Goal: Information Seeking & Learning: Learn about a topic

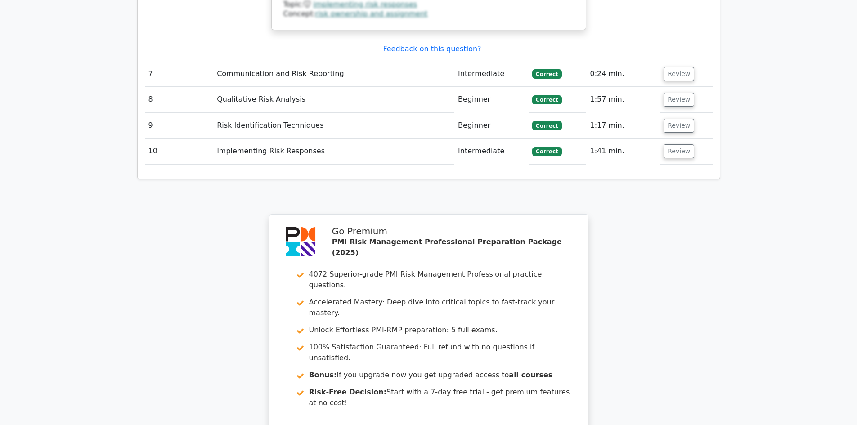
scroll to position [3341, 0]
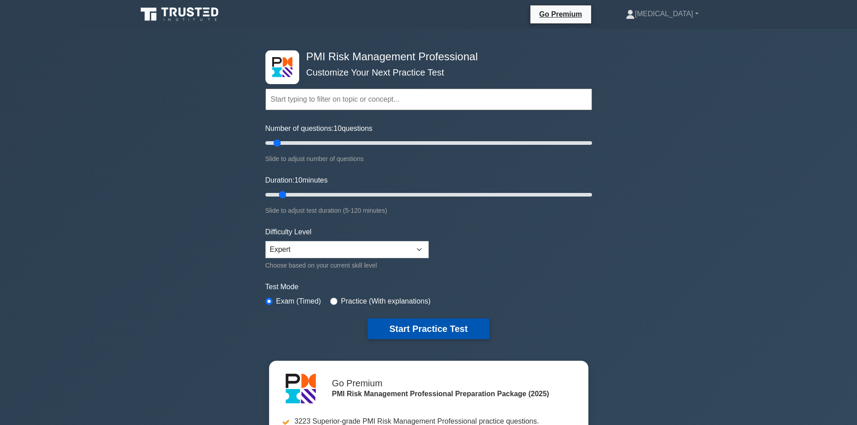
click at [419, 325] on button "Start Practice Test" at bounding box center [429, 329] width 122 height 21
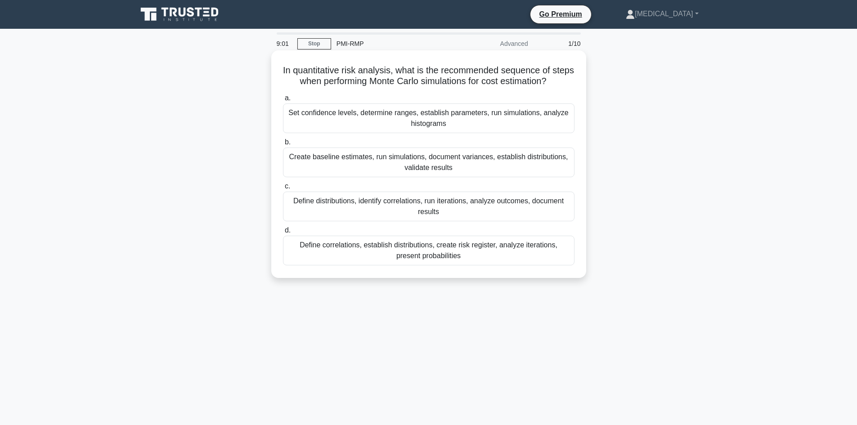
click at [415, 172] on div "Create baseline estimates, run simulations, document variances, establish distr…" at bounding box center [429, 163] width 292 height 30
click at [283, 145] on input "b. Create baseline estimates, run simulations, document variances, establish di…" at bounding box center [283, 143] width 0 height 6
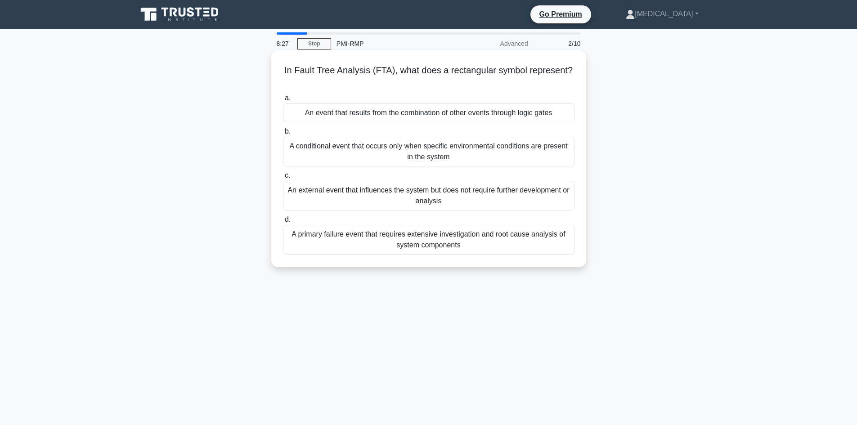
click at [413, 200] on div "An external event that influences the system but does not require further devel…" at bounding box center [429, 196] width 292 height 30
click at [283, 179] on input "c. An external event that influences the system but does not require further de…" at bounding box center [283, 176] width 0 height 6
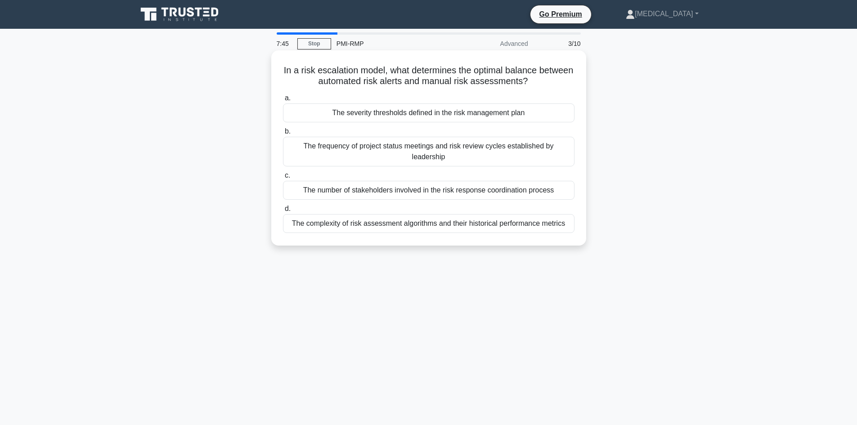
click at [396, 147] on div "The frequency of project status meetings and risk review cycles established by …" at bounding box center [429, 152] width 292 height 30
click at [283, 135] on input "b. The frequency of project status meetings and risk review cycles established …" at bounding box center [283, 132] width 0 height 6
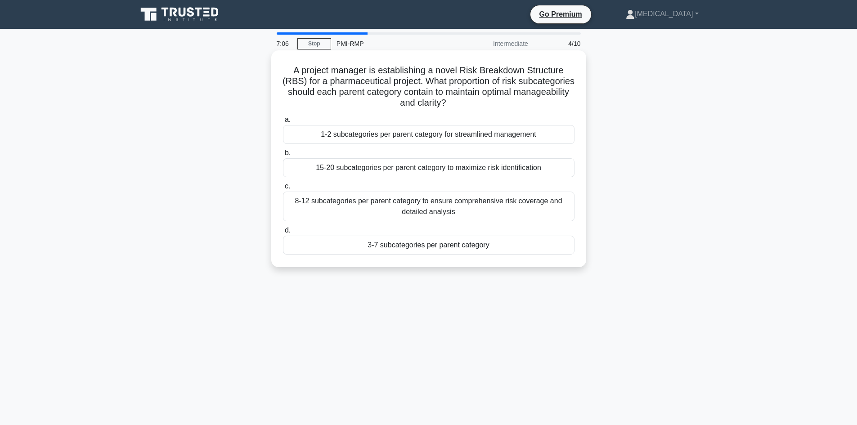
click at [400, 241] on div "3-7 subcategories per parent category" at bounding box center [429, 245] width 292 height 19
click at [401, 244] on div "3-7 subcategories per parent category" at bounding box center [429, 245] width 292 height 19
click at [283, 234] on input "d. 3-7 subcategories per parent category" at bounding box center [283, 231] width 0 height 6
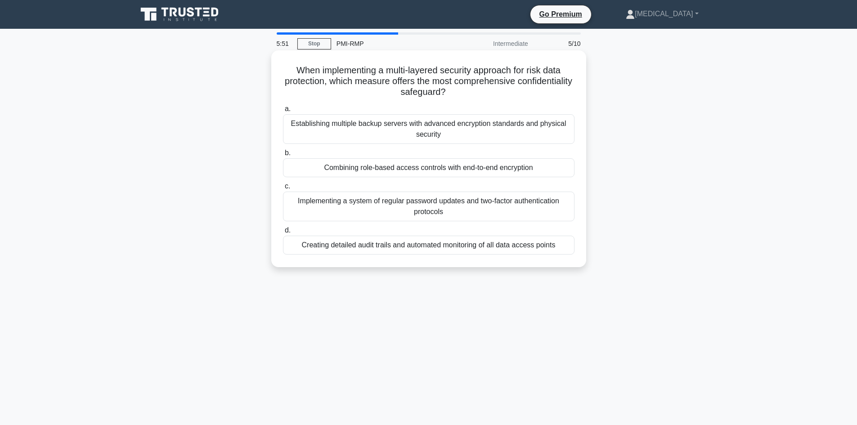
click at [395, 248] on div "Creating detailed audit trails and automated monitoring of all data access poin…" at bounding box center [429, 245] width 292 height 19
click at [283, 234] on input "d. Creating detailed audit trails and automated monitoring of all data access p…" at bounding box center [283, 231] width 0 height 6
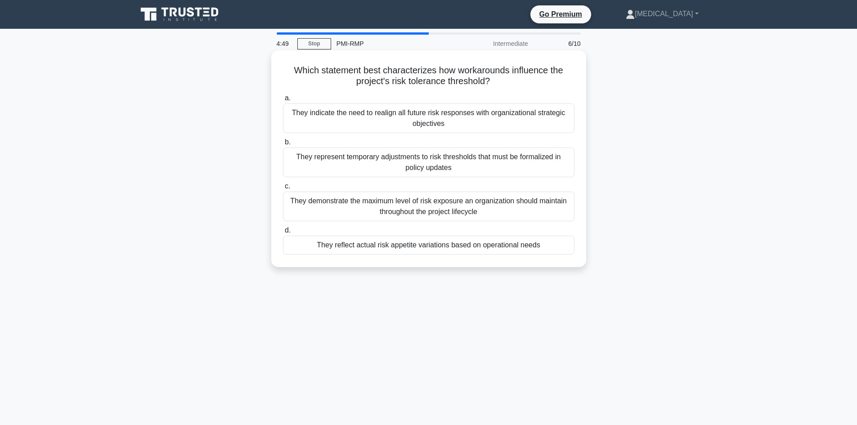
click at [425, 246] on div "They reflect actual risk appetite variations based on operational needs" at bounding box center [429, 245] width 292 height 19
click at [283, 234] on input "d. They reflect actual risk appetite variations based on operational needs" at bounding box center [283, 231] width 0 height 6
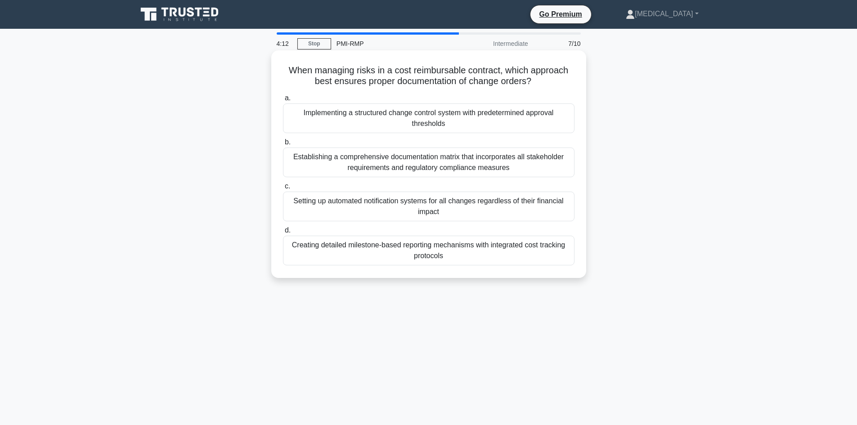
click at [426, 257] on div "Creating detailed milestone-based reporting mechanisms with integrated cost tra…" at bounding box center [429, 251] width 292 height 30
click at [283, 234] on input "d. Creating detailed milestone-based reporting mechanisms with integrated cost …" at bounding box center [283, 231] width 0 height 6
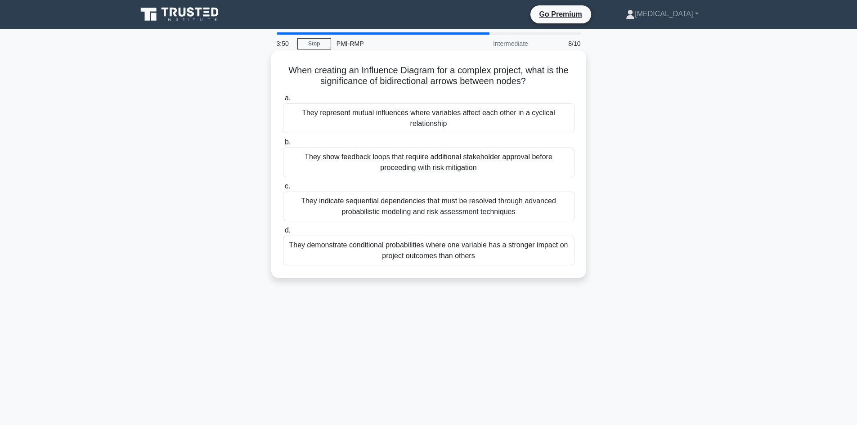
click at [441, 121] on div "They represent mutual influences where variables affect each other in a cyclica…" at bounding box center [429, 119] width 292 height 30
click at [283, 101] on input "a. They represent mutual influences where variables affect each other in a cycl…" at bounding box center [283, 98] width 0 height 6
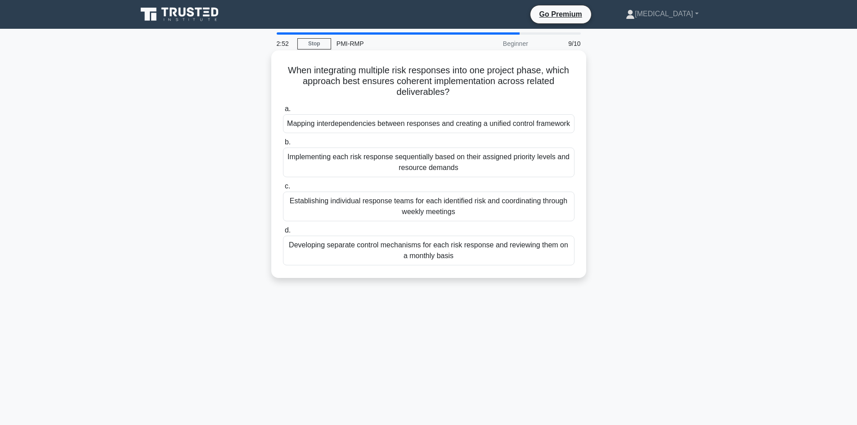
click at [421, 176] on div "Implementing each risk response sequentially based on their assigned priority l…" at bounding box center [429, 163] width 292 height 30
click at [283, 145] on input "b. Implementing each risk response sequentially based on their assigned priorit…" at bounding box center [283, 143] width 0 height 6
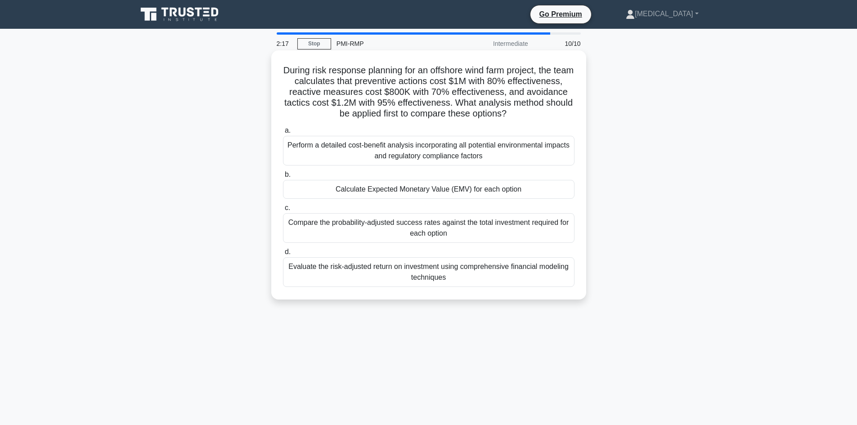
click at [404, 190] on div "Calculate Expected Monetary Value (EMV) for each option" at bounding box center [429, 189] width 292 height 19
click at [283, 178] on input "b. Calculate Expected Monetary Value (EMV) for each option" at bounding box center [283, 175] width 0 height 6
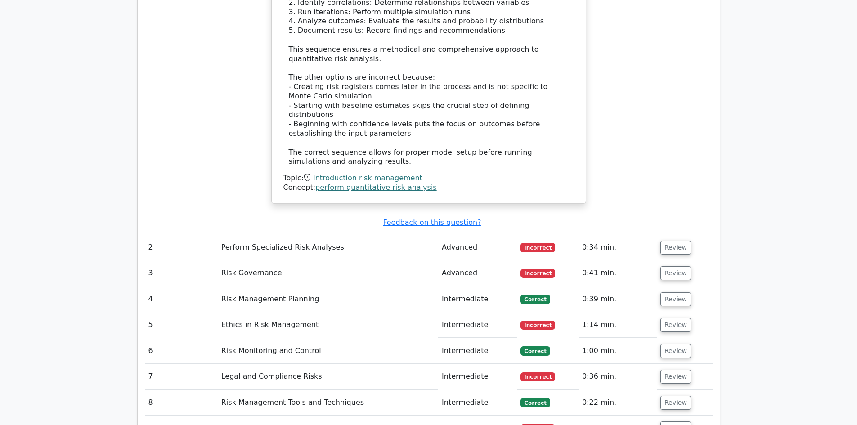
scroll to position [1170, 0]
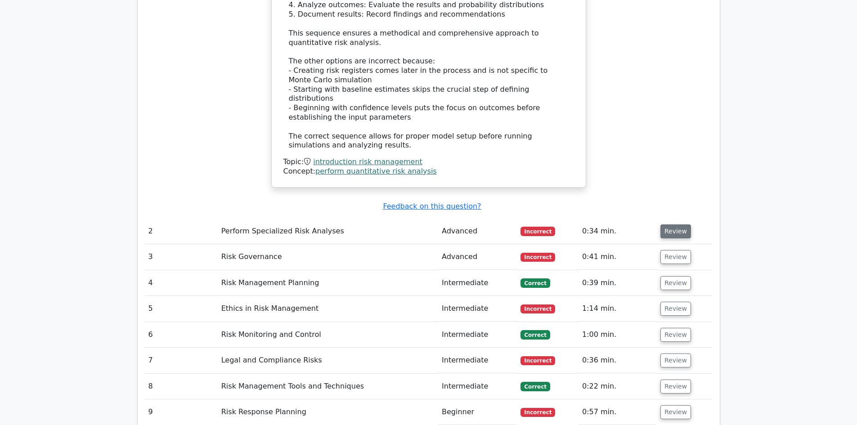
click at [667, 225] on button "Review" at bounding box center [676, 232] width 31 height 14
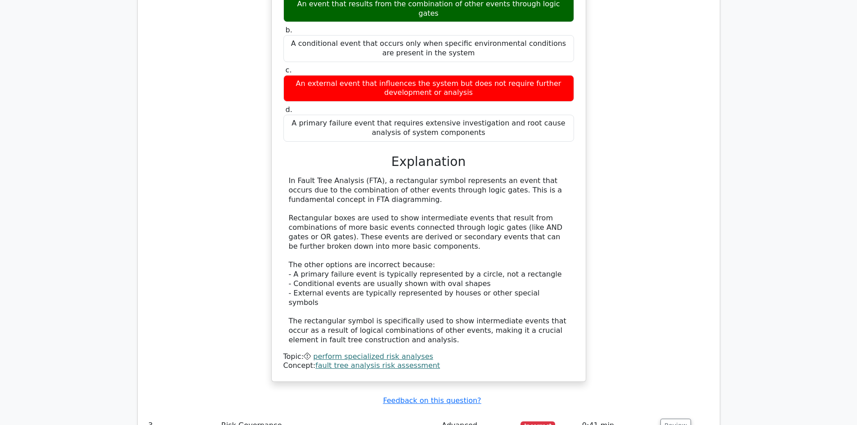
scroll to position [1485, 0]
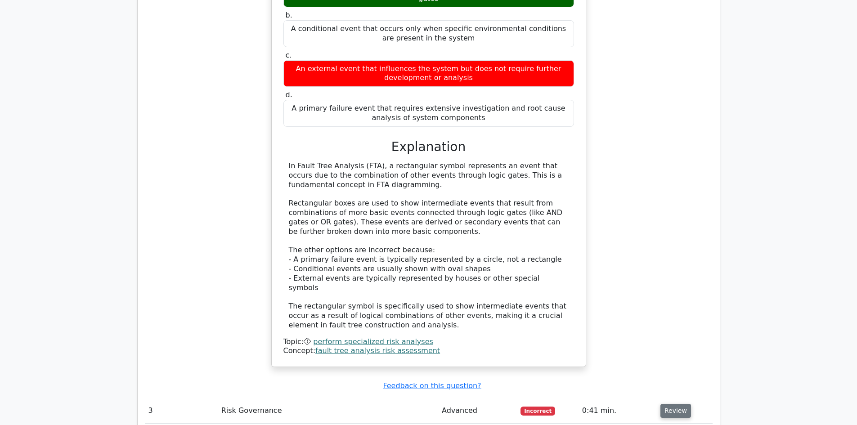
click at [667, 404] on button "Review" at bounding box center [676, 411] width 31 height 14
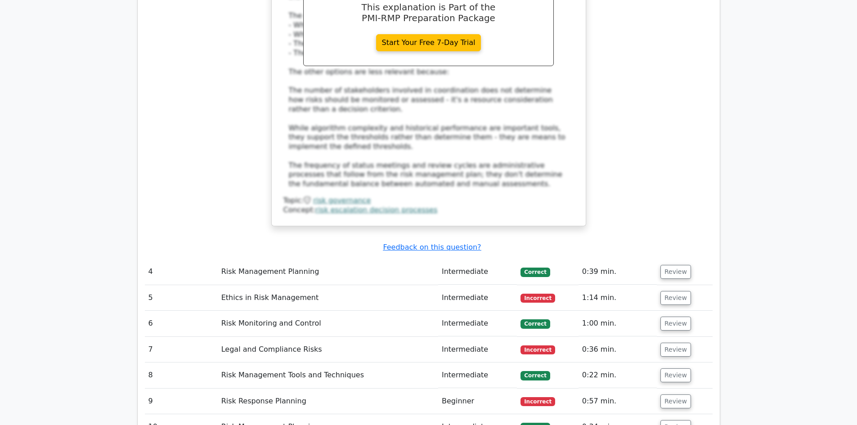
scroll to position [2160, 0]
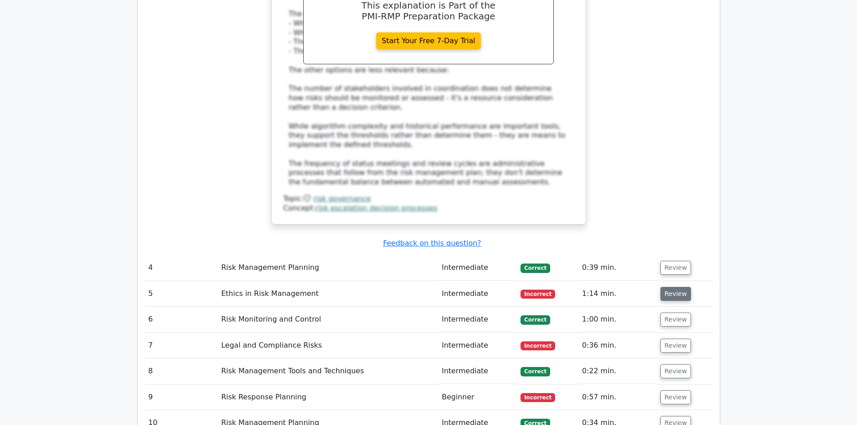
click at [667, 287] on button "Review" at bounding box center [676, 294] width 31 height 14
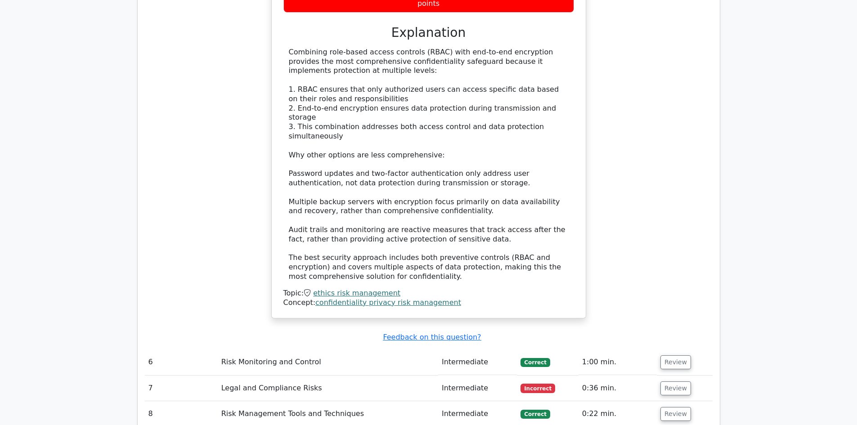
scroll to position [2655, 0]
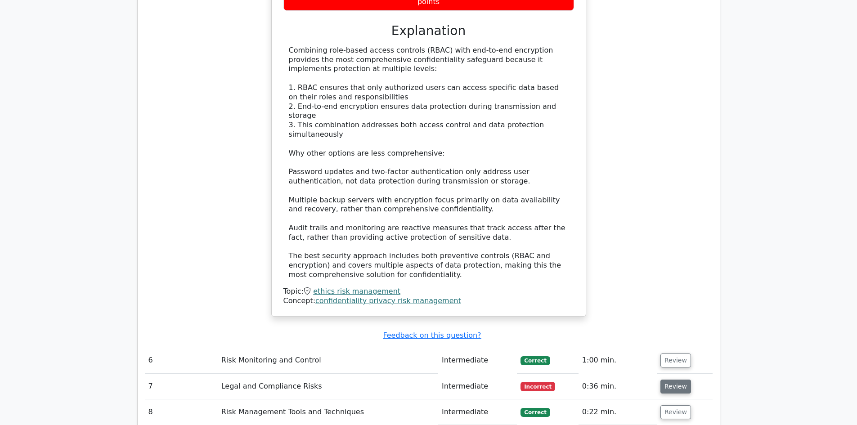
click at [677, 380] on button "Review" at bounding box center [676, 387] width 31 height 14
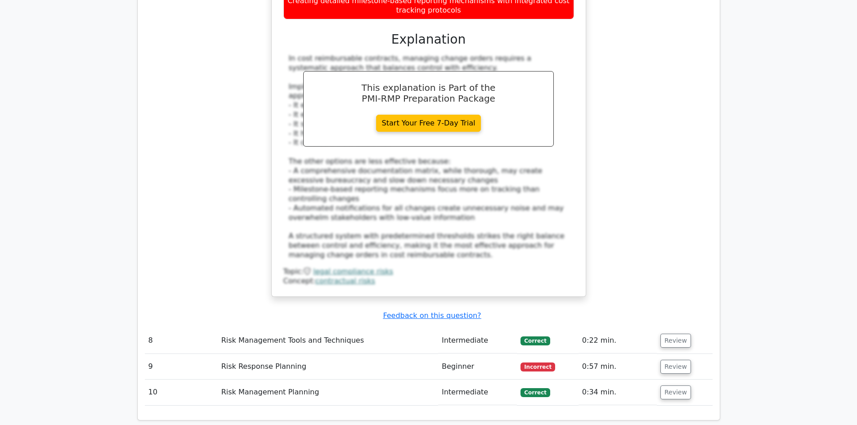
scroll to position [3240, 0]
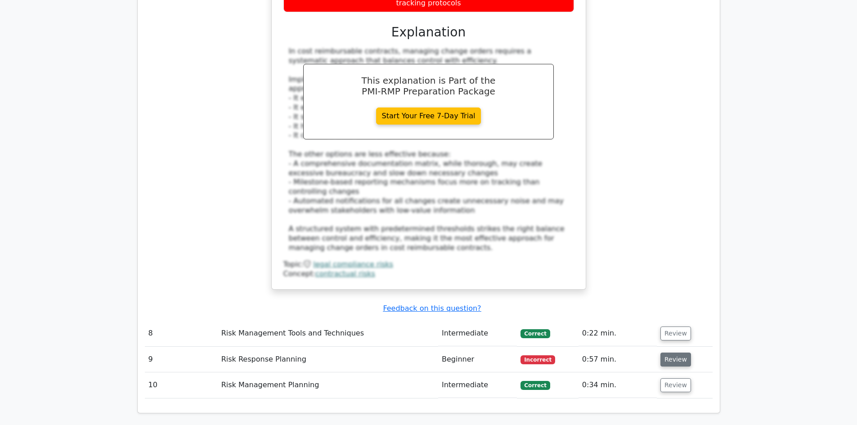
click at [672, 353] on button "Review" at bounding box center [676, 360] width 31 height 14
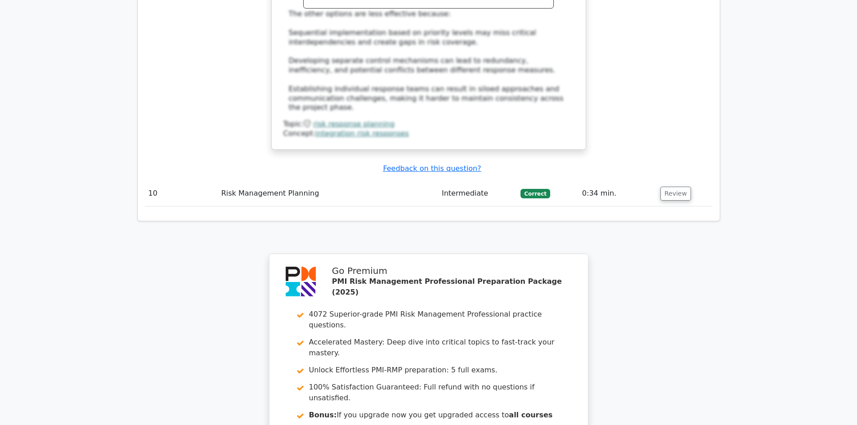
scroll to position [4002, 0]
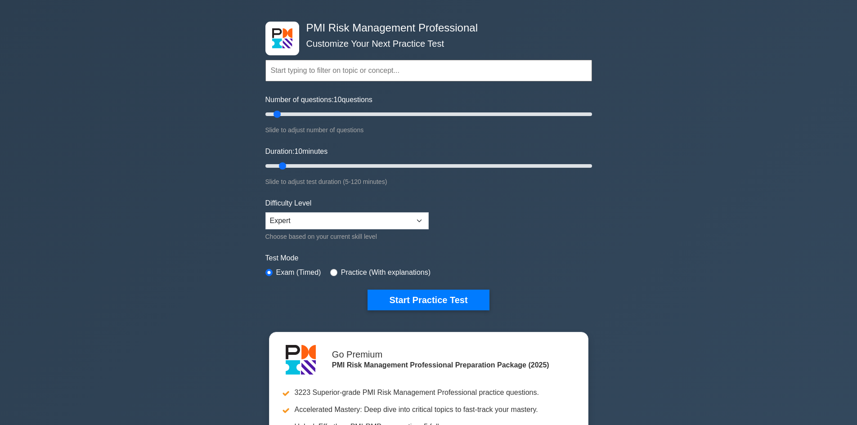
scroll to position [45, 0]
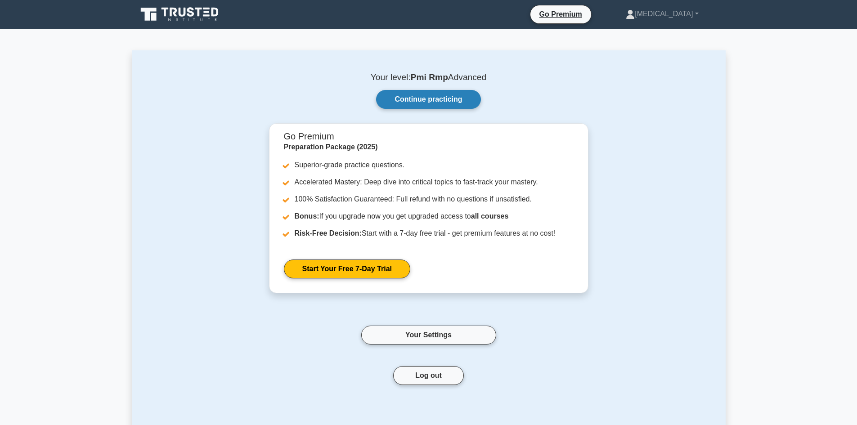
click at [426, 99] on link "Continue practicing" at bounding box center [428, 99] width 104 height 19
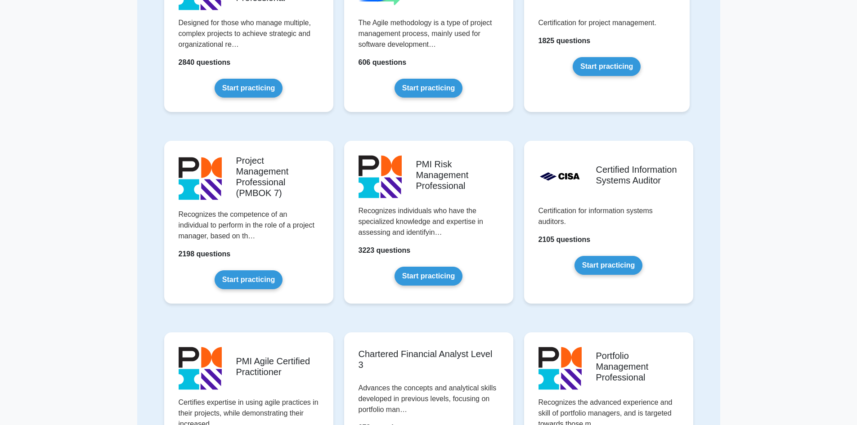
scroll to position [540, 0]
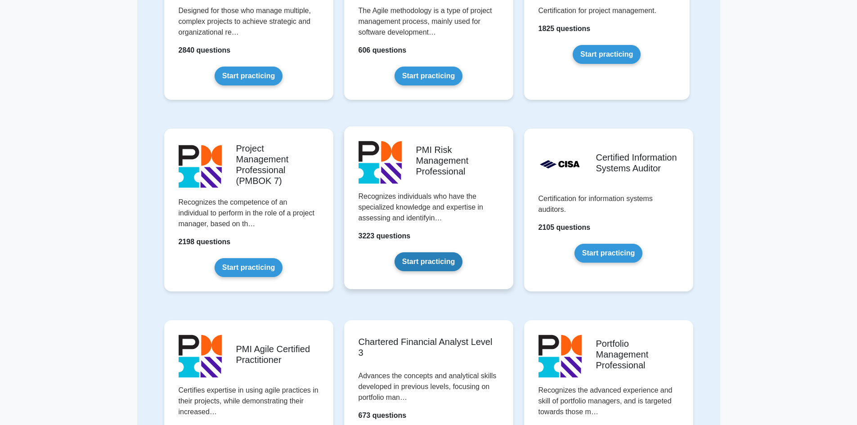
click at [429, 252] on link "Start practicing" at bounding box center [429, 261] width 68 height 19
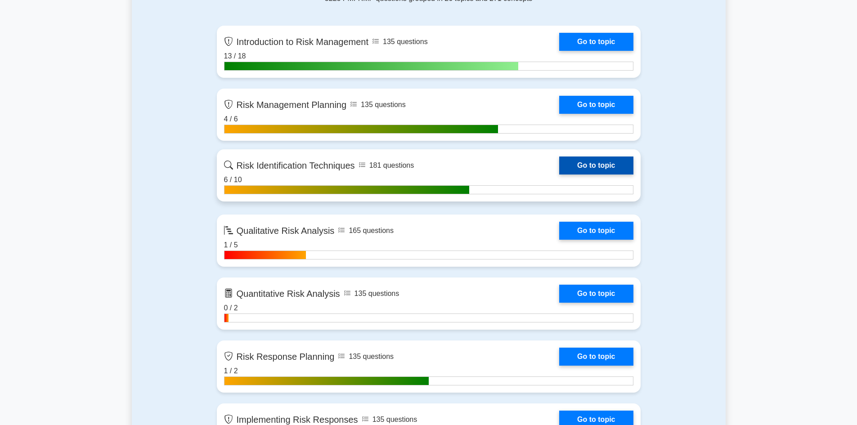
scroll to position [675, 0]
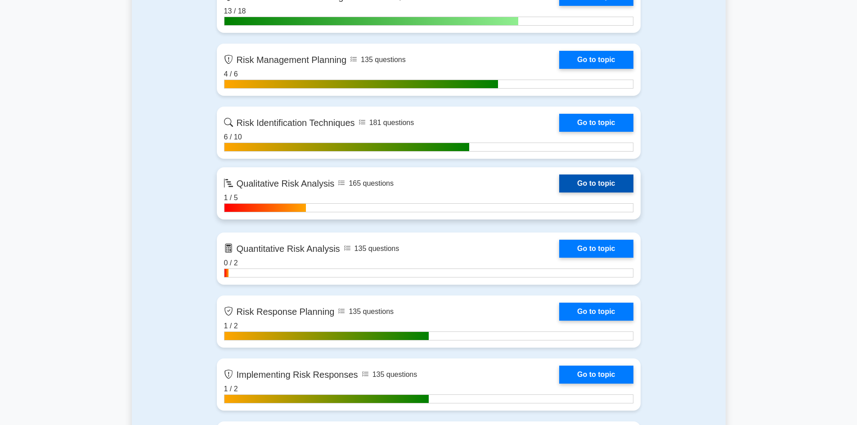
click at [590, 192] on link "Go to topic" at bounding box center [596, 184] width 74 height 18
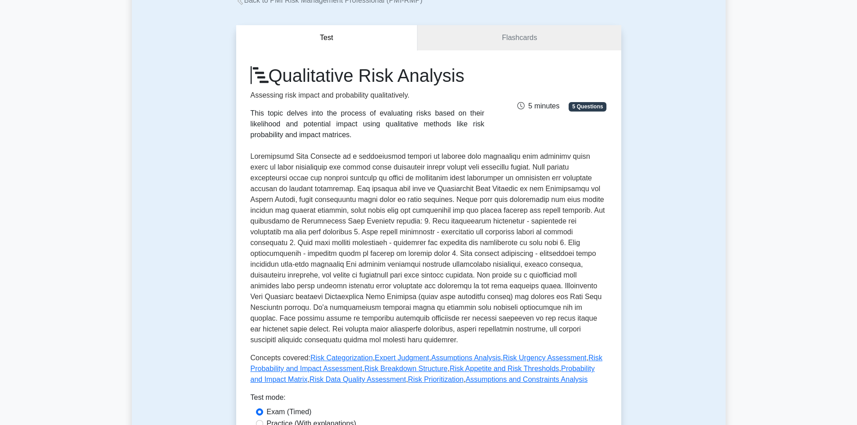
scroll to position [45, 0]
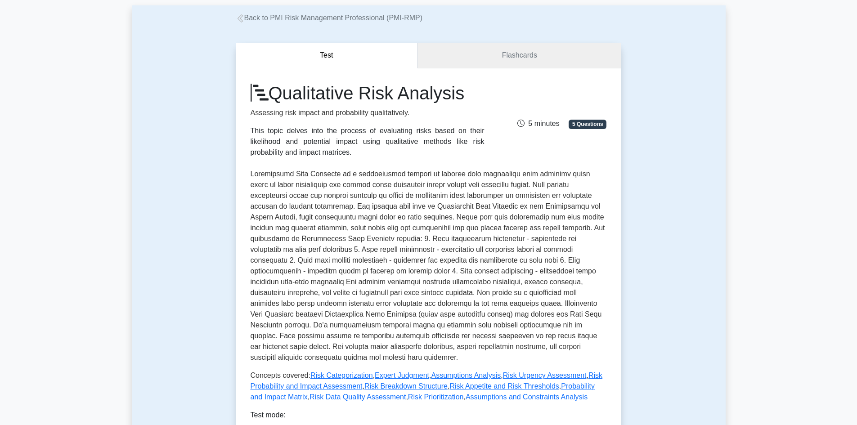
click at [489, 53] on link "Flashcards" at bounding box center [519, 56] width 203 height 26
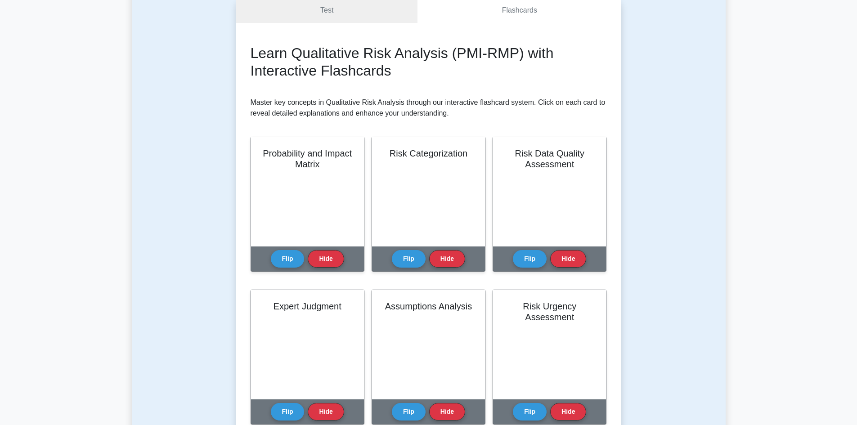
scroll to position [180, 0]
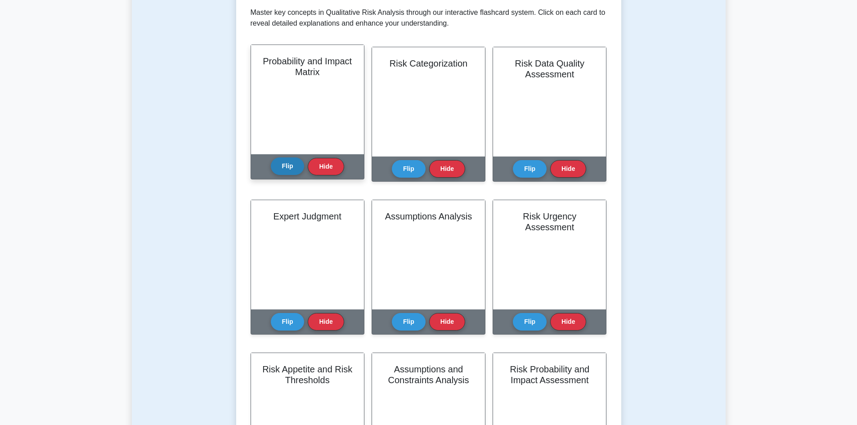
click at [282, 167] on button "Flip" at bounding box center [288, 167] width 34 height 18
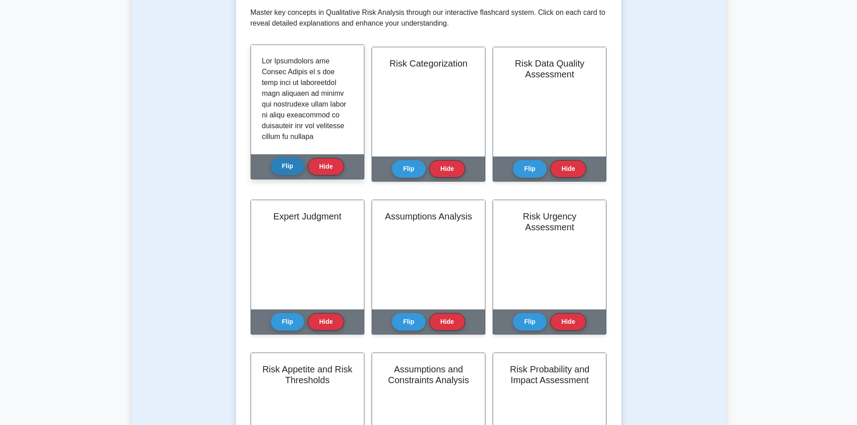
click at [282, 167] on button "Flip" at bounding box center [288, 167] width 34 height 18
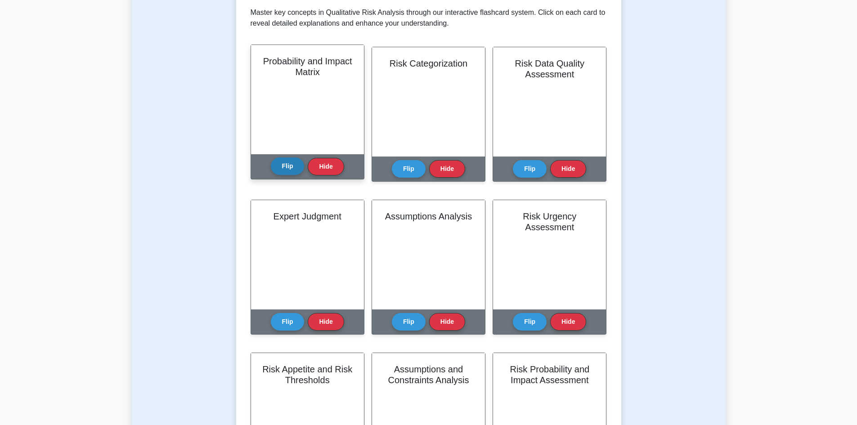
click at [282, 167] on button "Flip" at bounding box center [288, 167] width 34 height 18
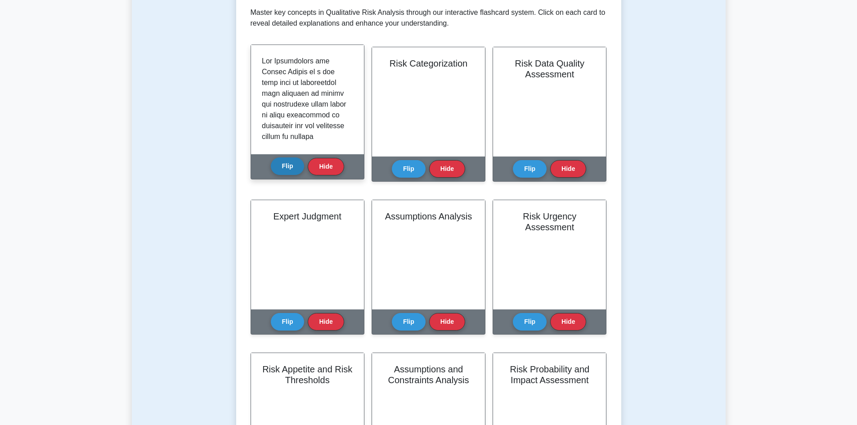
click at [282, 167] on button "Flip" at bounding box center [288, 167] width 34 height 18
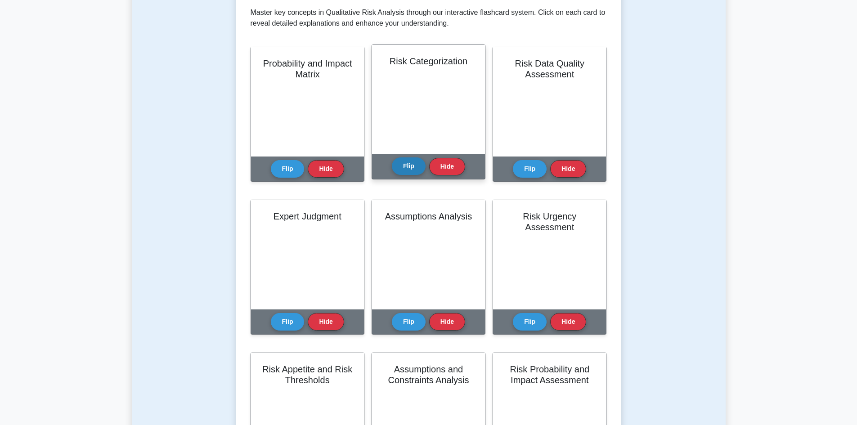
click at [400, 165] on button "Flip" at bounding box center [409, 167] width 34 height 18
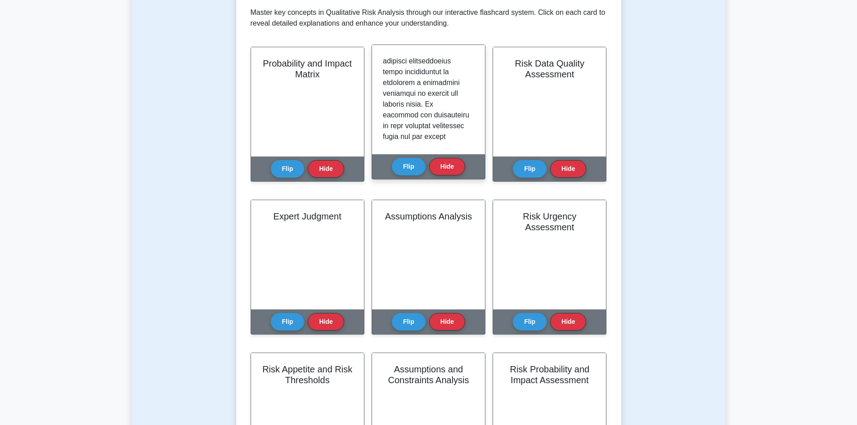
scroll to position [495, 0]
click at [439, 169] on button "Hide" at bounding box center [447, 167] width 36 height 18
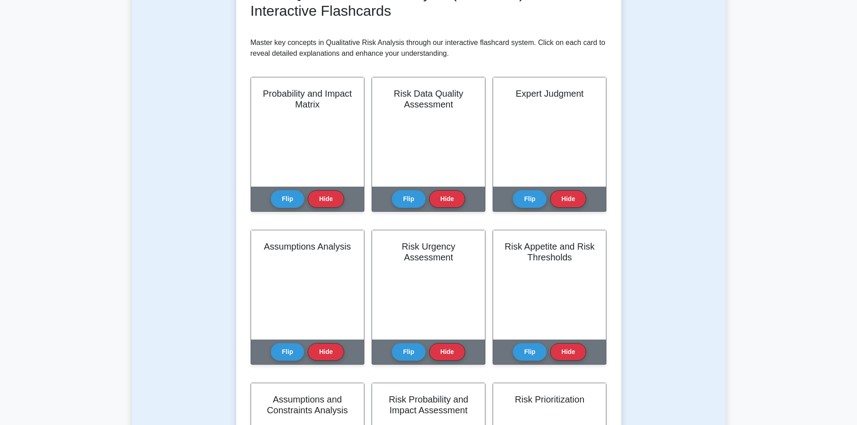
scroll to position [135, 0]
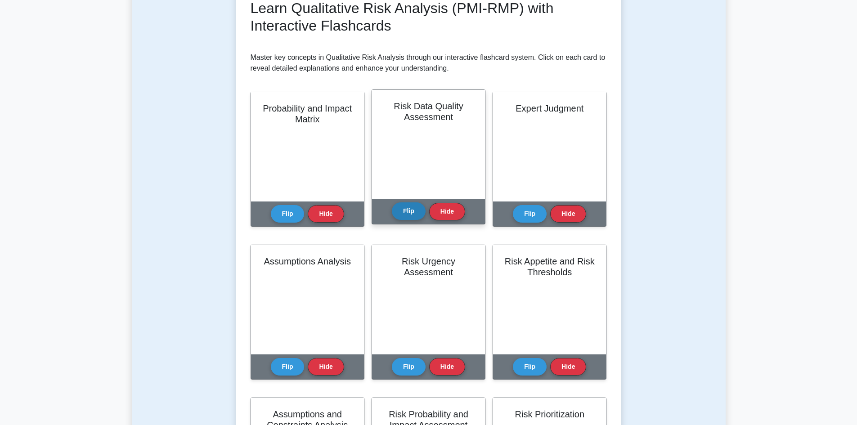
click at [420, 212] on button "Flip" at bounding box center [409, 212] width 34 height 18
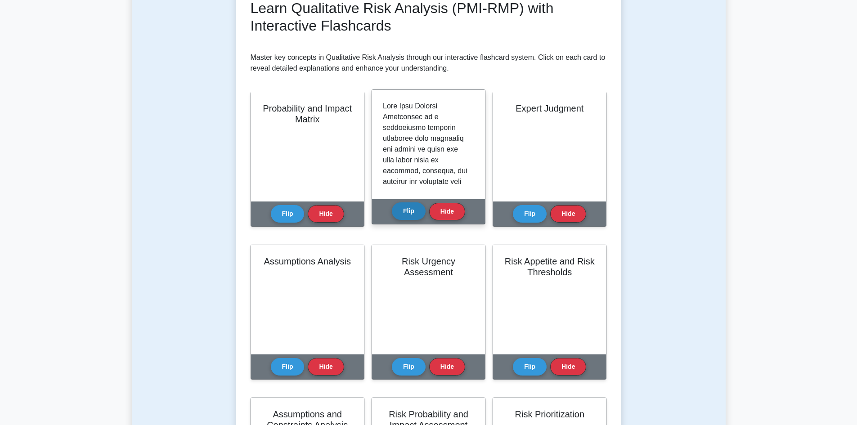
click at [415, 211] on button "Flip" at bounding box center [409, 212] width 34 height 18
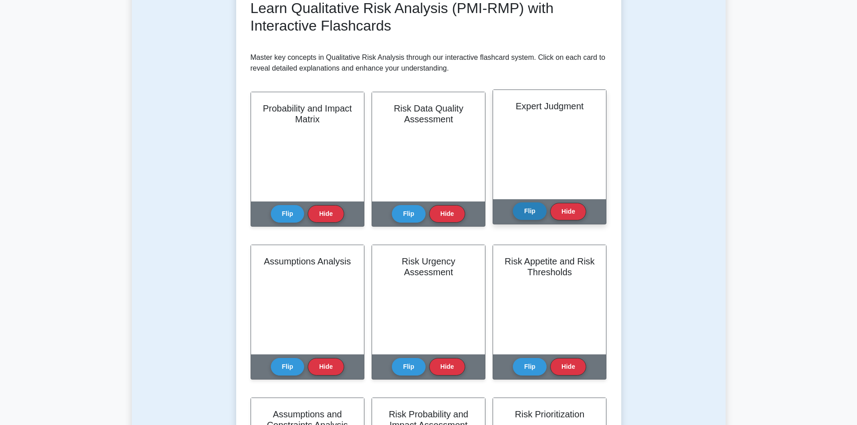
click at [532, 212] on button "Flip" at bounding box center [530, 212] width 34 height 18
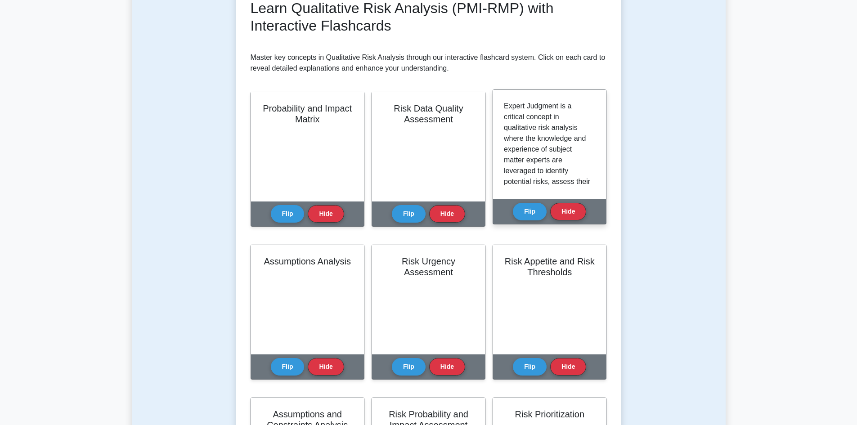
scroll to position [45, 0]
click at [524, 208] on button "Flip" at bounding box center [530, 212] width 34 height 18
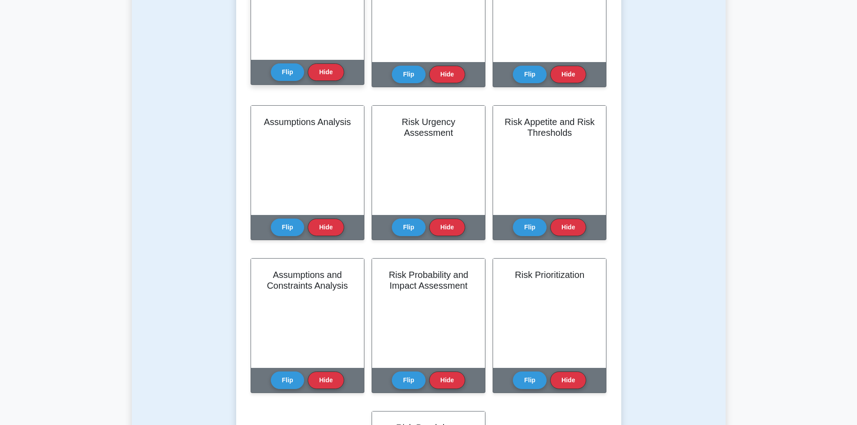
scroll to position [315, 0]
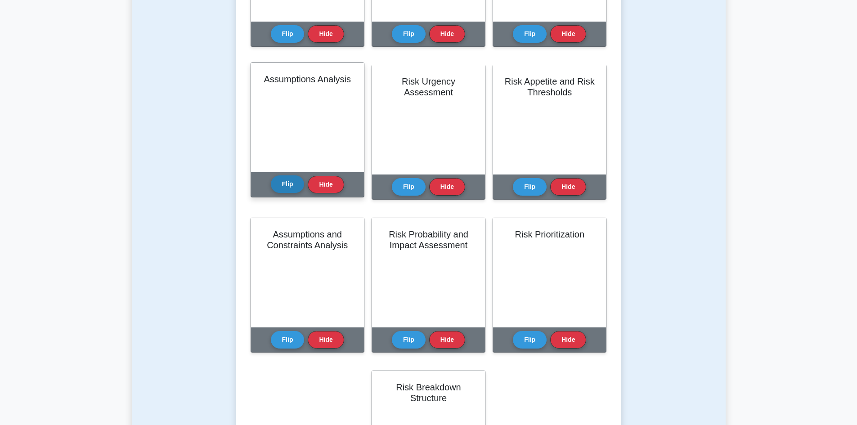
click at [286, 183] on button "Flip" at bounding box center [288, 185] width 34 height 18
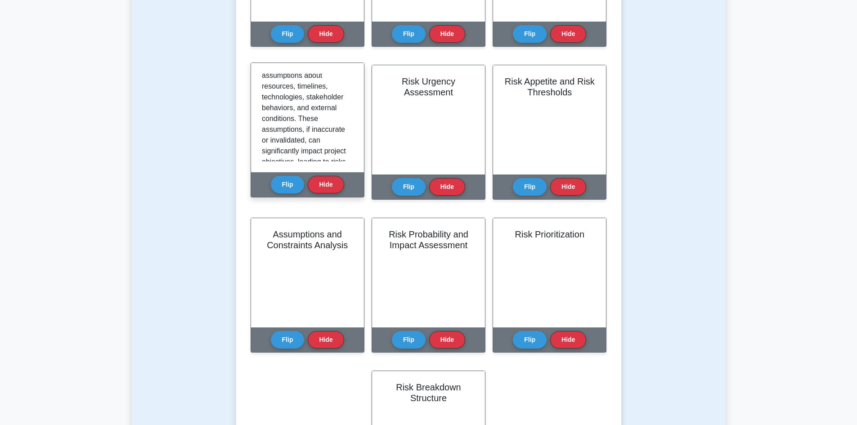
scroll to position [45, 0]
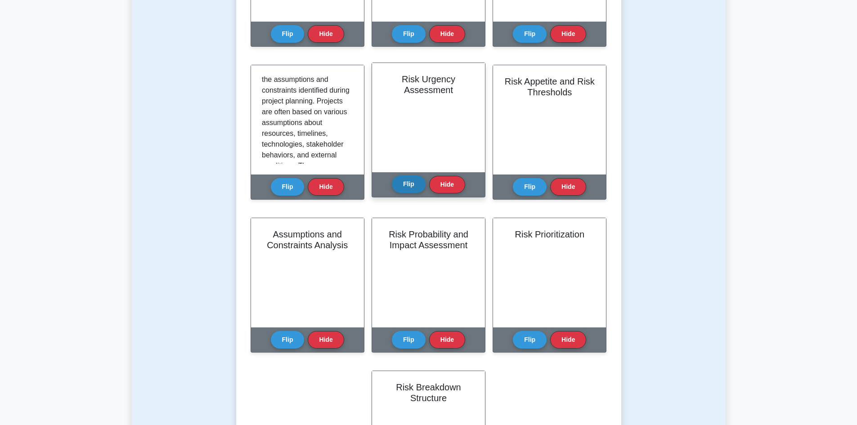
click at [406, 182] on button "Flip" at bounding box center [409, 185] width 34 height 18
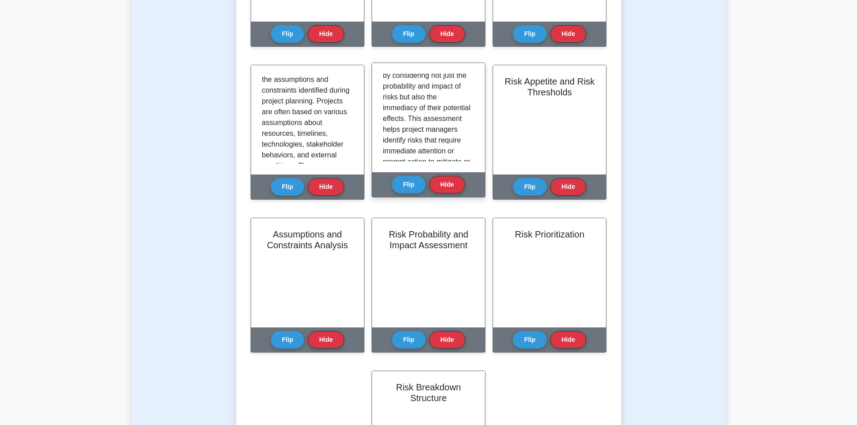
scroll to position [135, 0]
click at [417, 181] on button "Flip" at bounding box center [409, 185] width 34 height 18
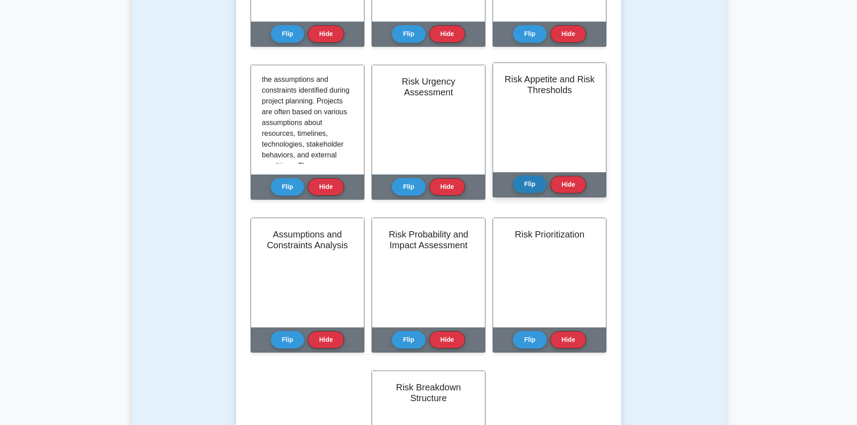
click at [525, 178] on button "Flip" at bounding box center [530, 185] width 34 height 18
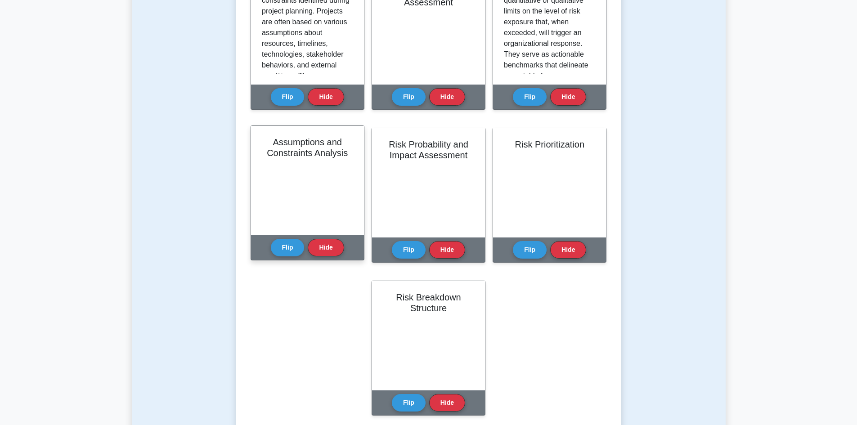
scroll to position [450, 0]
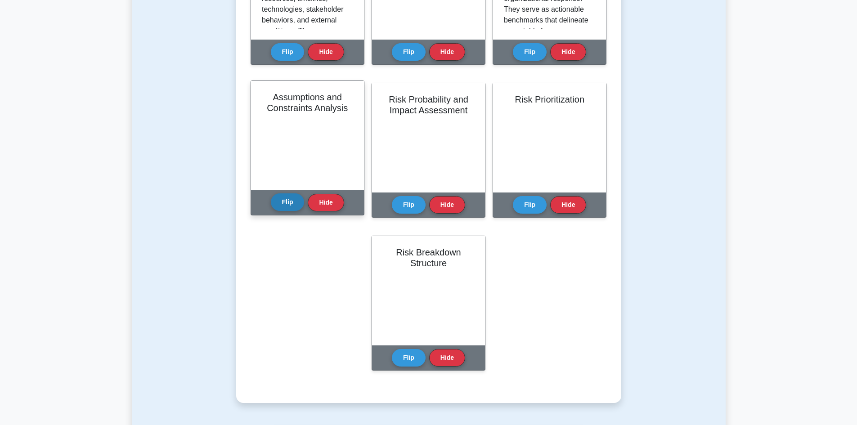
click at [288, 194] on button "Flip" at bounding box center [288, 203] width 34 height 18
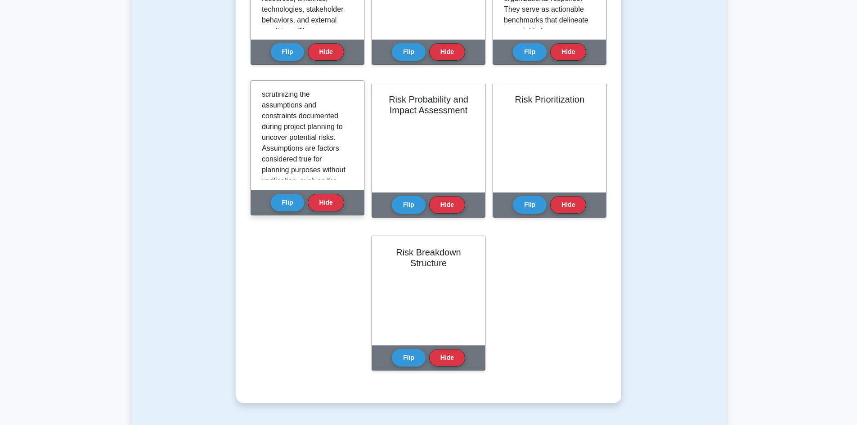
scroll to position [45, 0]
click at [336, 205] on button "Hide" at bounding box center [326, 203] width 36 height 18
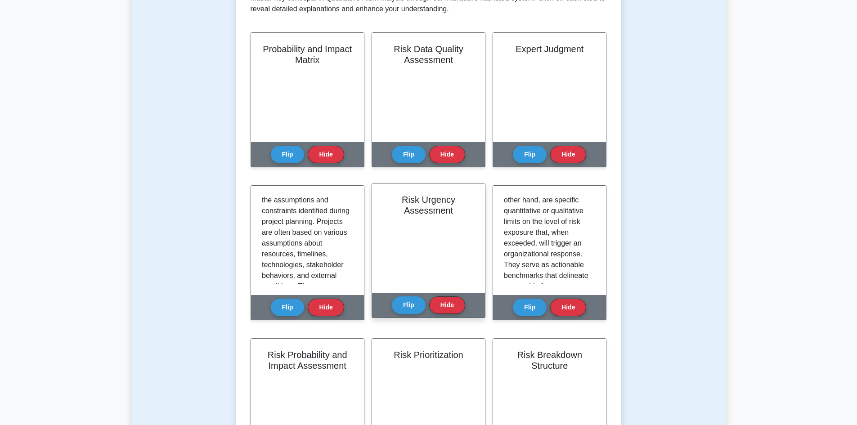
scroll to position [0, 0]
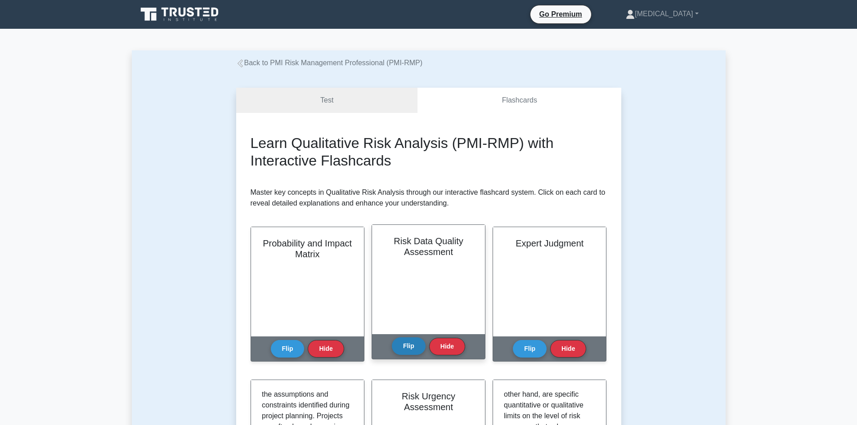
click at [415, 343] on button "Flip" at bounding box center [409, 347] width 34 height 18
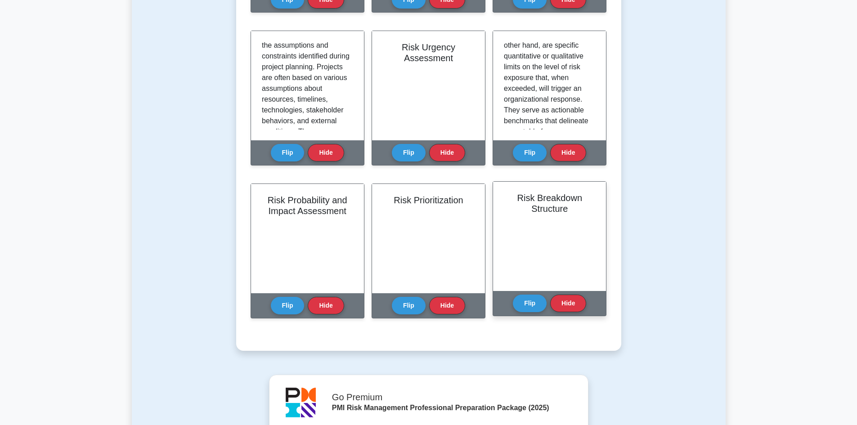
scroll to position [360, 0]
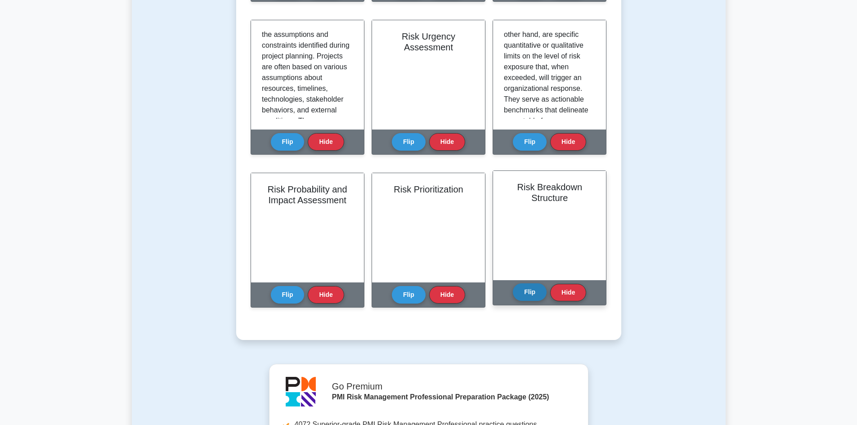
click at [531, 288] on button "Flip" at bounding box center [530, 293] width 34 height 18
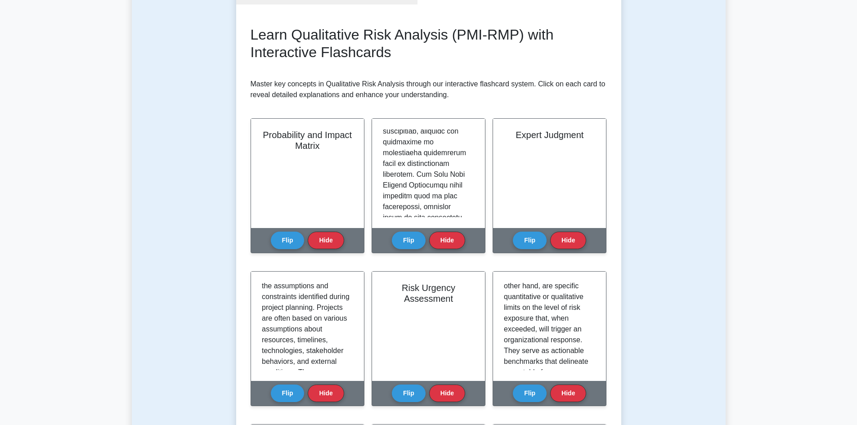
scroll to position [0, 0]
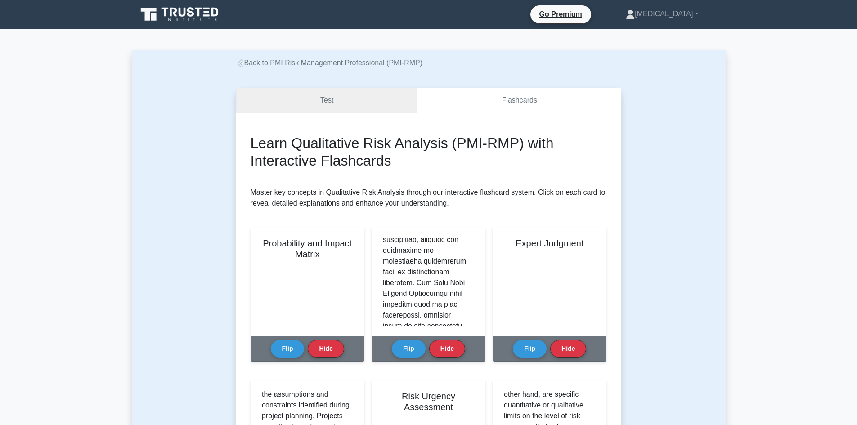
click at [324, 98] on link "Test" at bounding box center [327, 101] width 182 height 26
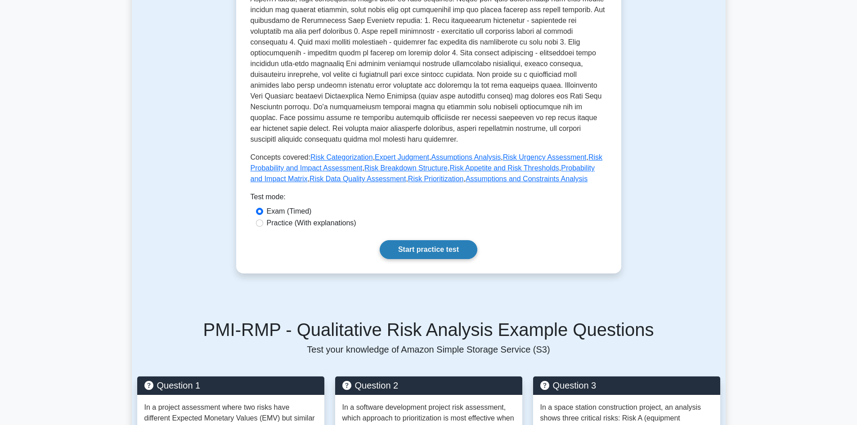
scroll to position [270, 0]
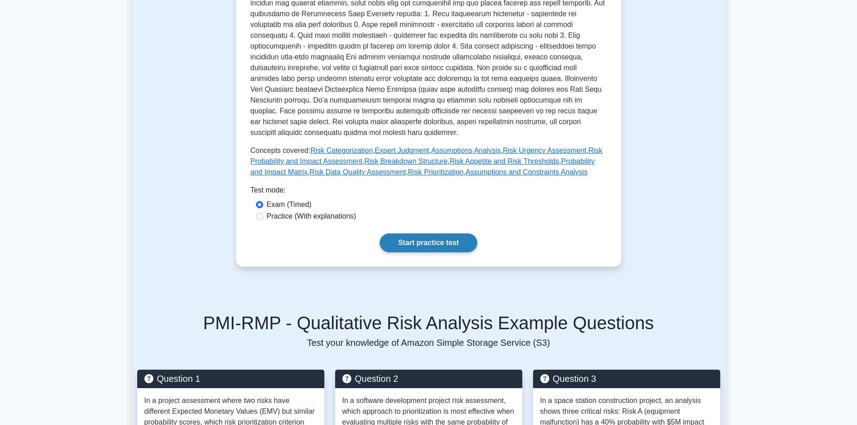
click at [444, 234] on link "Start practice test" at bounding box center [429, 243] width 98 height 19
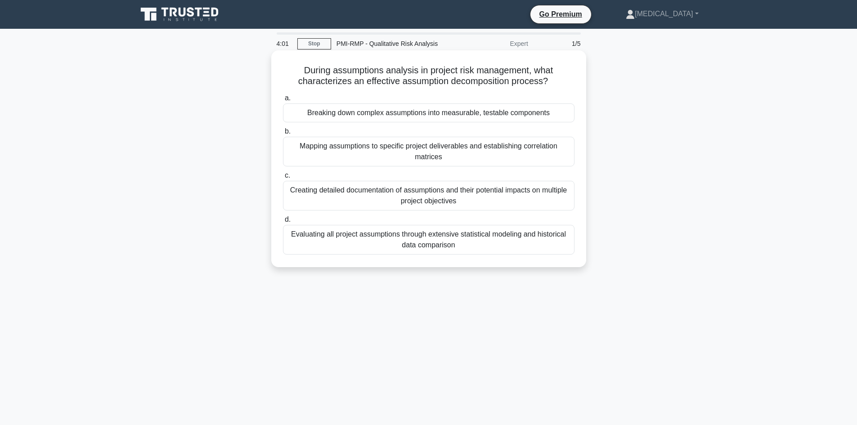
click at [421, 121] on div "Breaking down complex assumptions into measurable, testable components" at bounding box center [429, 113] width 292 height 19
click at [283, 101] on input "a. Breaking down complex assumptions into measurable, testable components" at bounding box center [283, 98] width 0 height 6
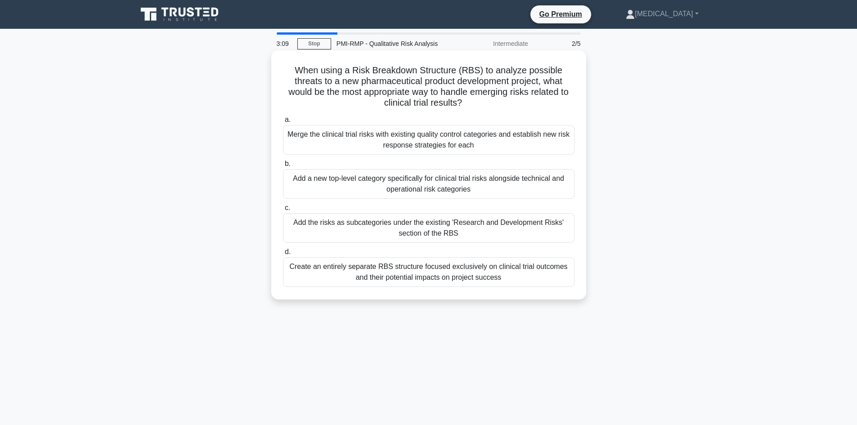
click at [397, 225] on div "Add the risks as subcategories under the existing 'Research and Development Ris…" at bounding box center [429, 228] width 292 height 30
click at [283, 211] on input "c. Add the risks as subcategories under the existing 'Research and Development …" at bounding box center [283, 208] width 0 height 6
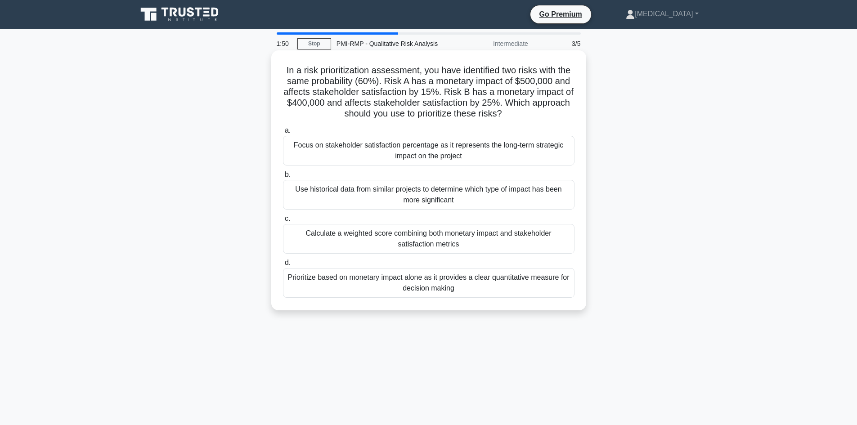
click at [459, 237] on div "Calculate a weighted score combining both monetary impact and stakeholder satis…" at bounding box center [429, 239] width 292 height 30
click at [283, 222] on input "c. Calculate a weighted score combining both monetary impact and stakeholder sa…" at bounding box center [283, 219] width 0 height 6
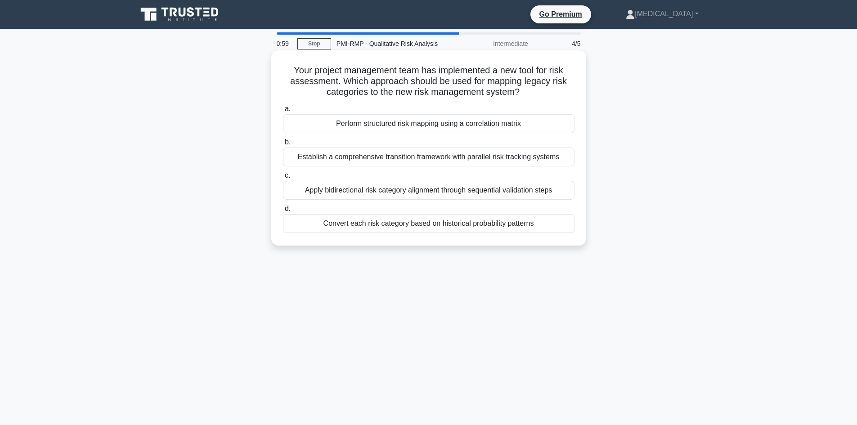
click at [408, 124] on div "Perform structured risk mapping using a correlation matrix" at bounding box center [429, 123] width 292 height 19
click at [283, 112] on input "a. Perform structured risk mapping using a correlation matrix" at bounding box center [283, 109] width 0 height 6
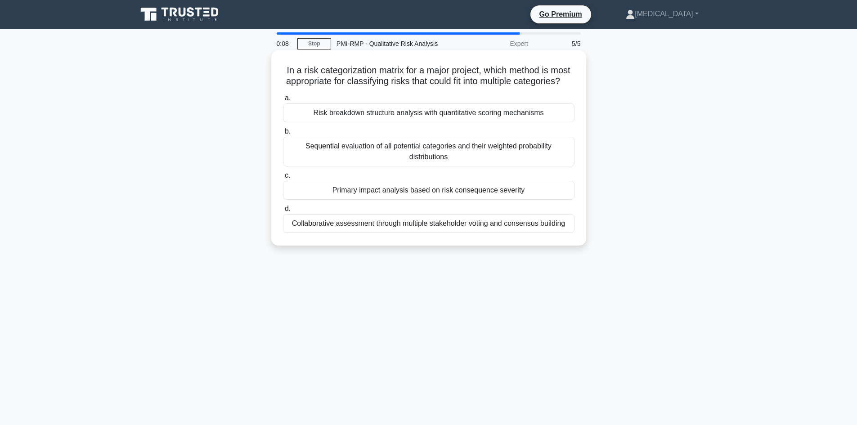
click at [384, 122] on div "Risk breakdown structure analysis with quantitative scoring mechanisms" at bounding box center [429, 113] width 292 height 19
click at [283, 101] on input "a. Risk breakdown structure analysis with quantitative scoring mechanisms" at bounding box center [283, 98] width 0 height 6
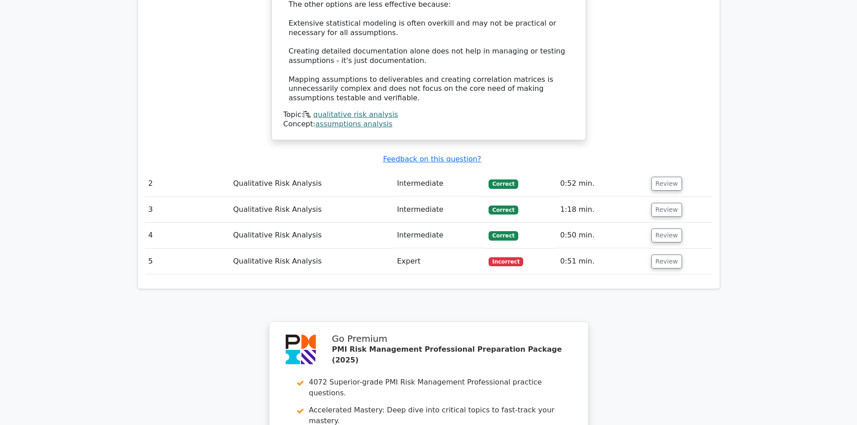
scroll to position [1080, 0]
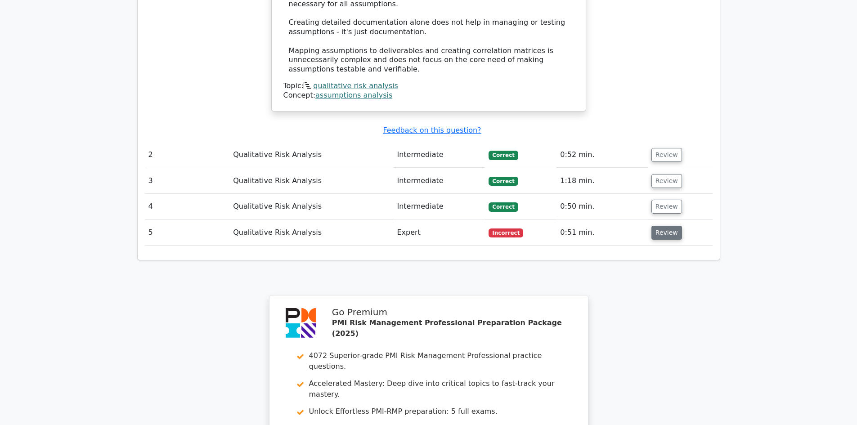
click at [657, 226] on button "Review" at bounding box center [667, 233] width 31 height 14
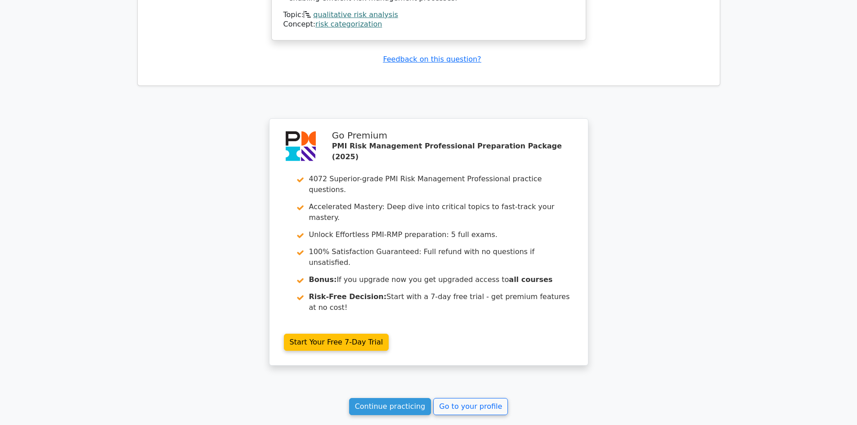
scroll to position [1785, 0]
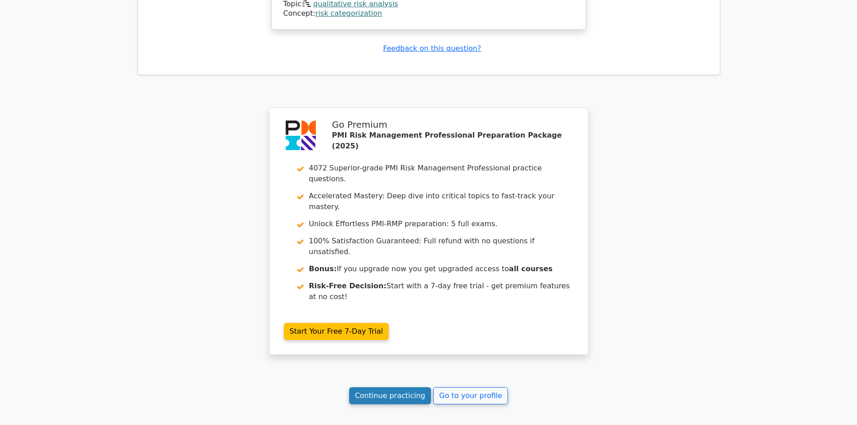
click at [393, 388] on link "Continue practicing" at bounding box center [390, 396] width 82 height 17
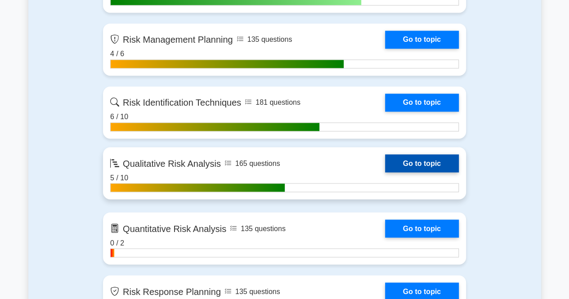
scroll to position [675, 0]
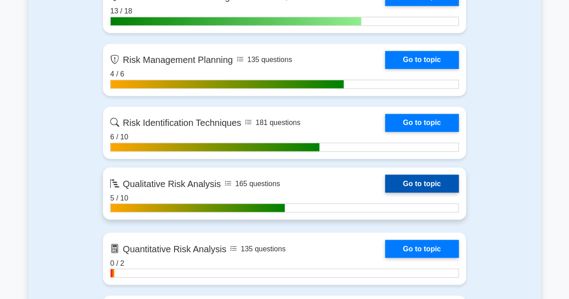
click at [385, 132] on link "Go to topic" at bounding box center [422, 123] width 74 height 18
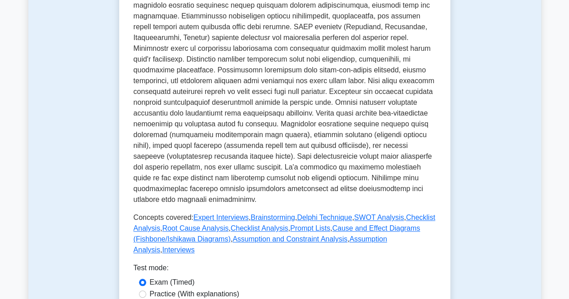
scroll to position [360, 0]
